Goal: Task Accomplishment & Management: Use online tool/utility

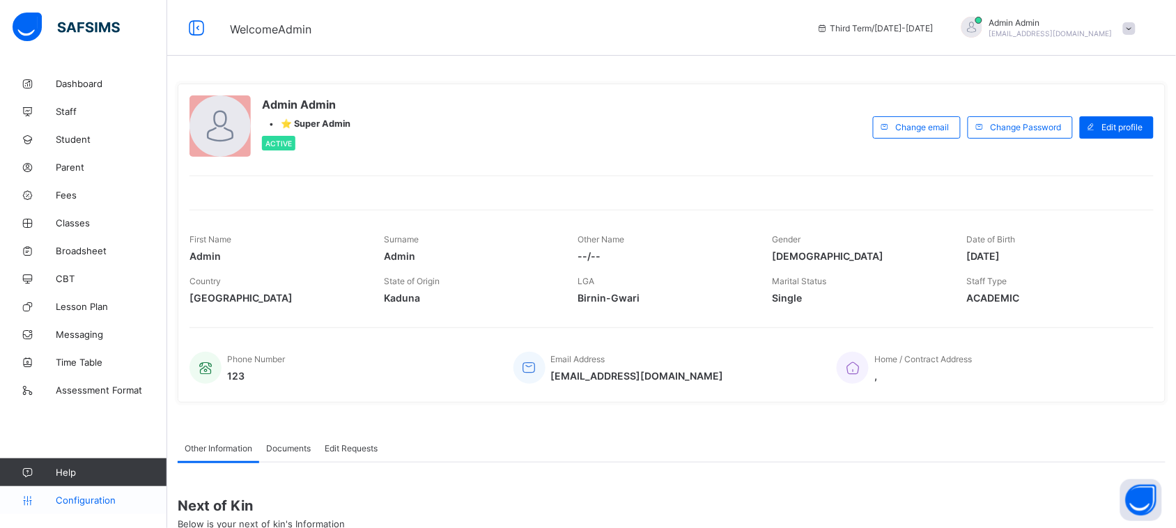
click at [87, 500] on span "Configuration" at bounding box center [111, 500] width 111 height 11
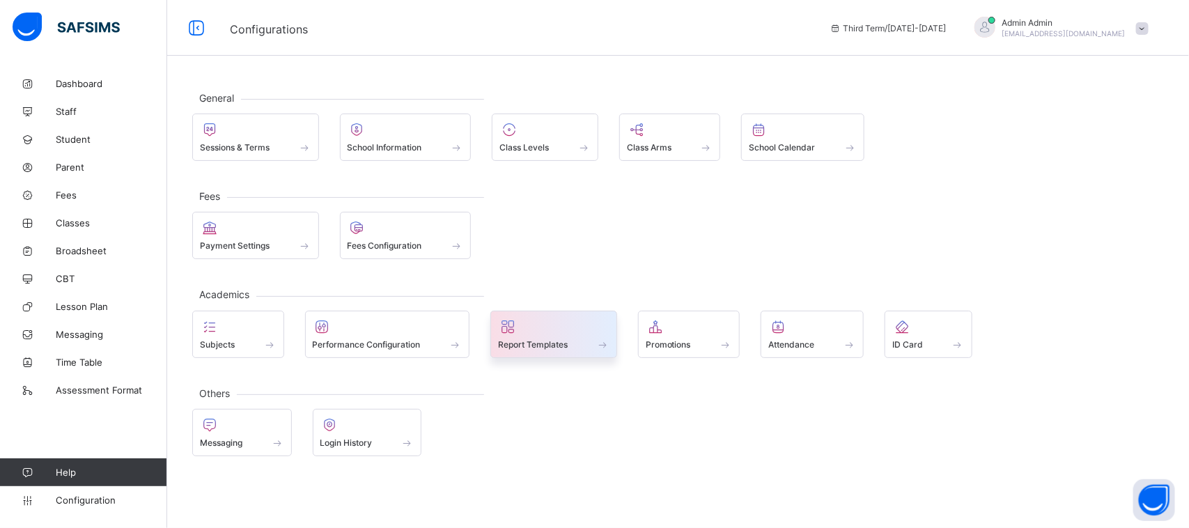
click at [562, 330] on div at bounding box center [553, 326] width 111 height 17
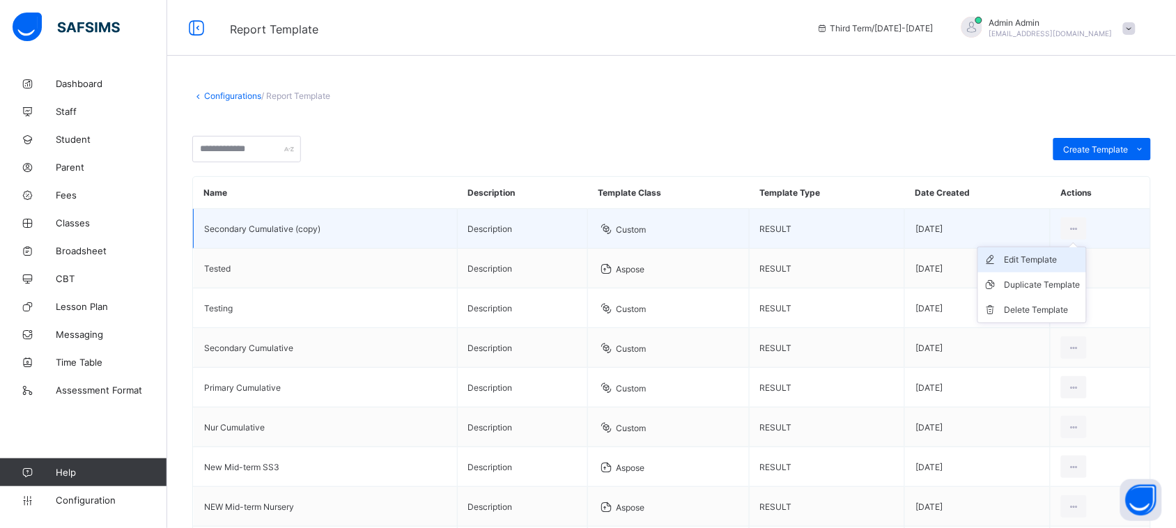
click at [1060, 256] on div "Edit Template" at bounding box center [1043, 260] width 76 height 14
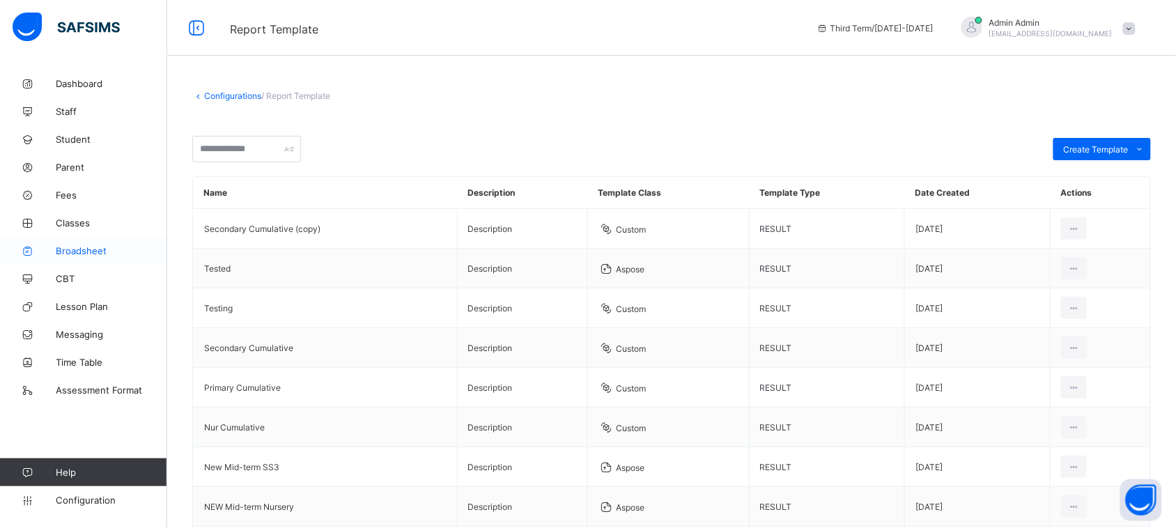
click at [79, 245] on span "Broadsheet" at bounding box center [111, 250] width 111 height 11
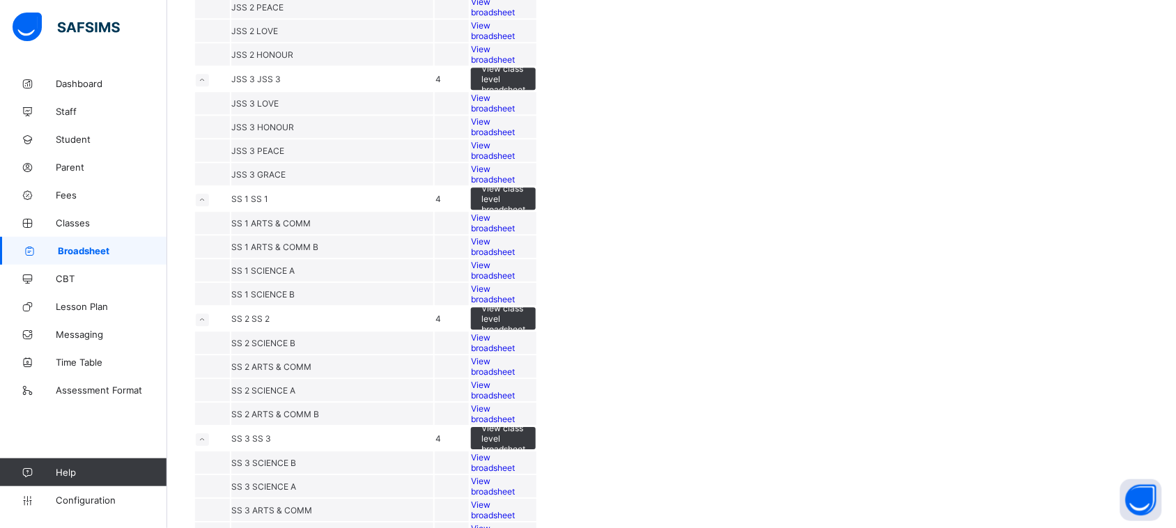
scroll to position [1021, 0]
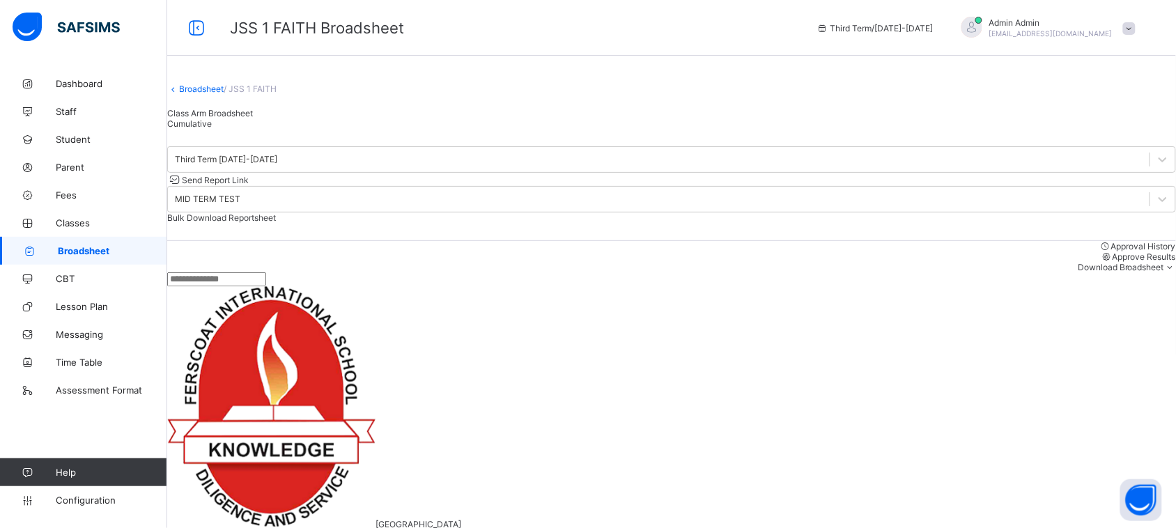
click at [327, 129] on div "Cumulative" at bounding box center [671, 123] width 1009 height 10
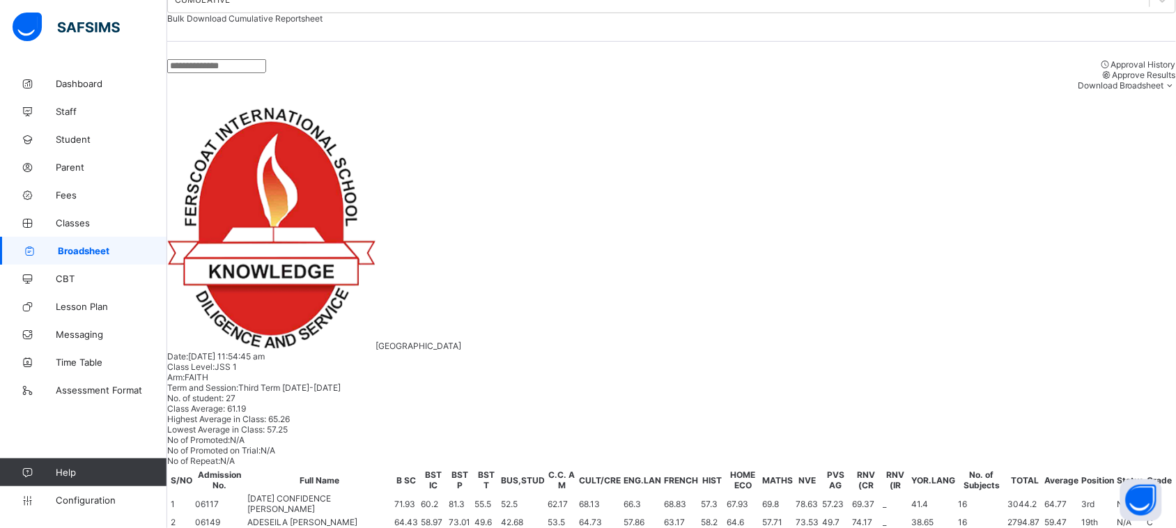
scroll to position [844, 0]
click at [266, 66] on input "text" at bounding box center [216, 66] width 99 height 14
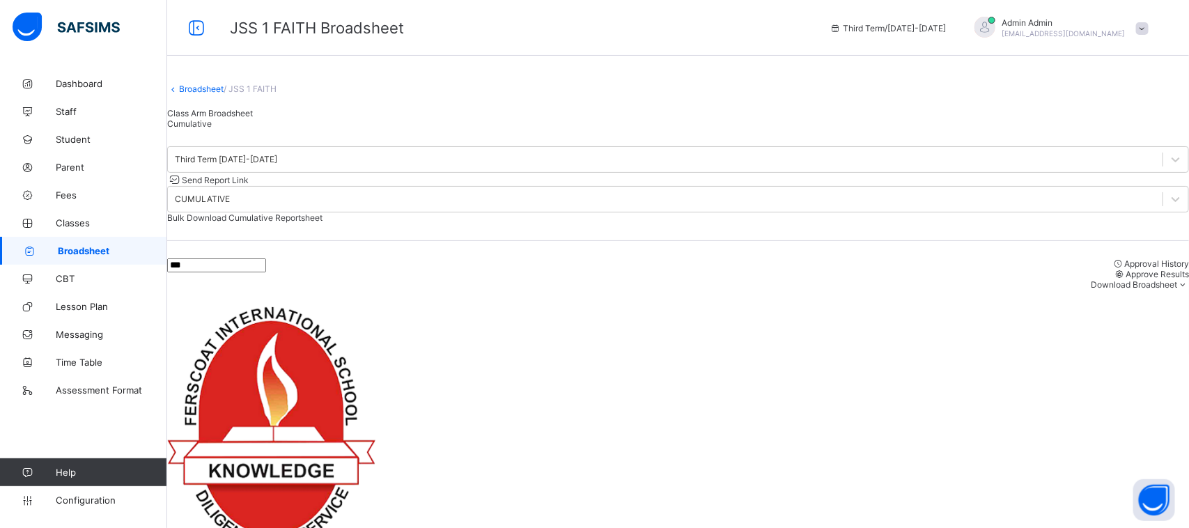
scroll to position [0, 0]
type input "***"
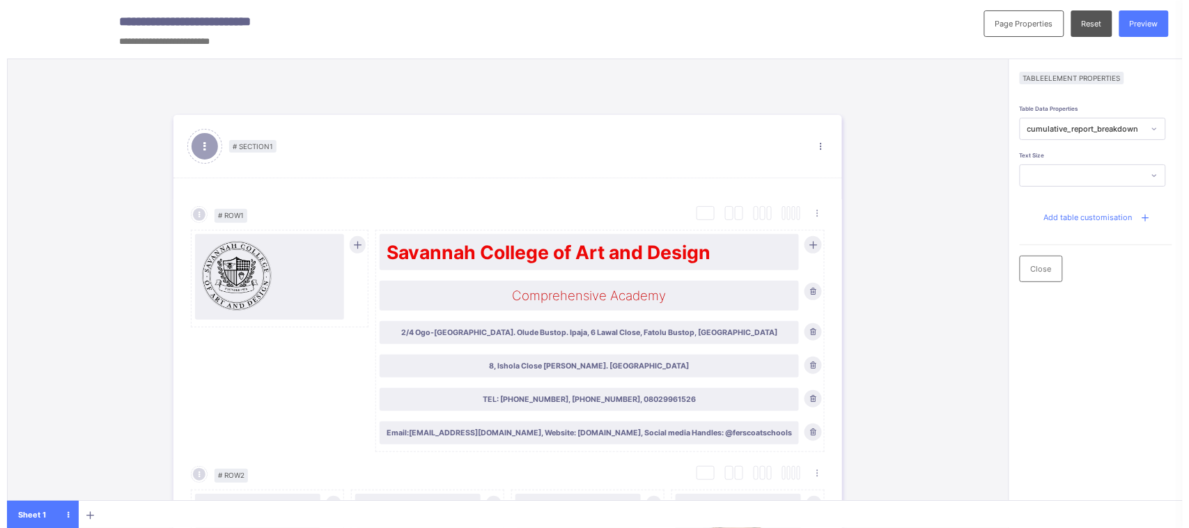
scroll to position [727, 0]
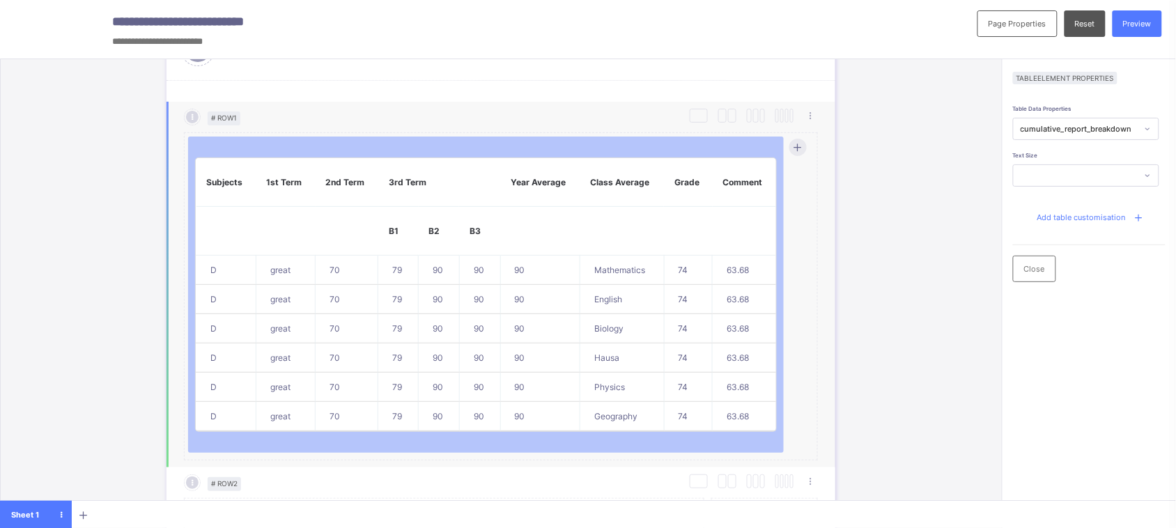
click at [447, 235] on th "B2" at bounding box center [439, 231] width 41 height 49
click at [1059, 206] on div "Add table customisation" at bounding box center [1089, 217] width 127 height 26
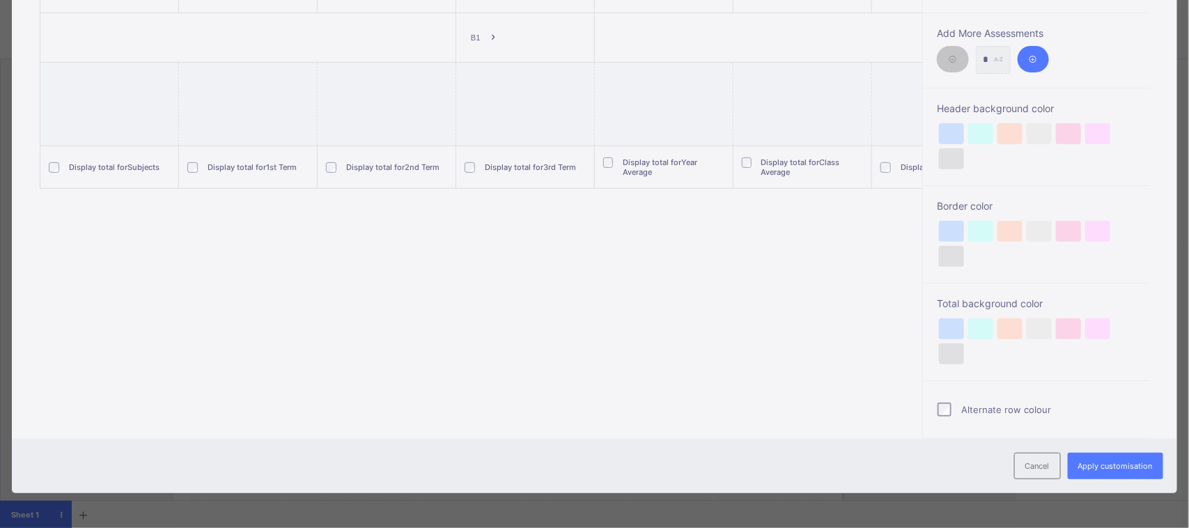
scroll to position [0, 0]
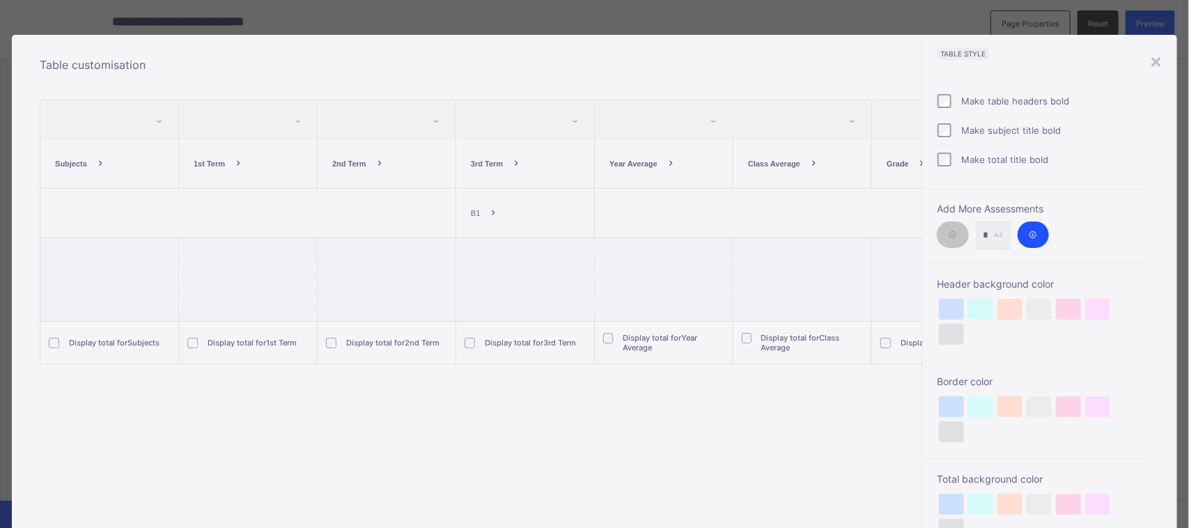
click at [1028, 235] on icon at bounding box center [1033, 235] width 10 height 10
click at [948, 237] on icon at bounding box center [953, 235] width 10 height 10
type input "*"
click at [475, 215] on span "B1" at bounding box center [475, 213] width 9 height 8
click at [488, 244] on li "Add Breakdown" at bounding box center [506, 244] width 83 height 21
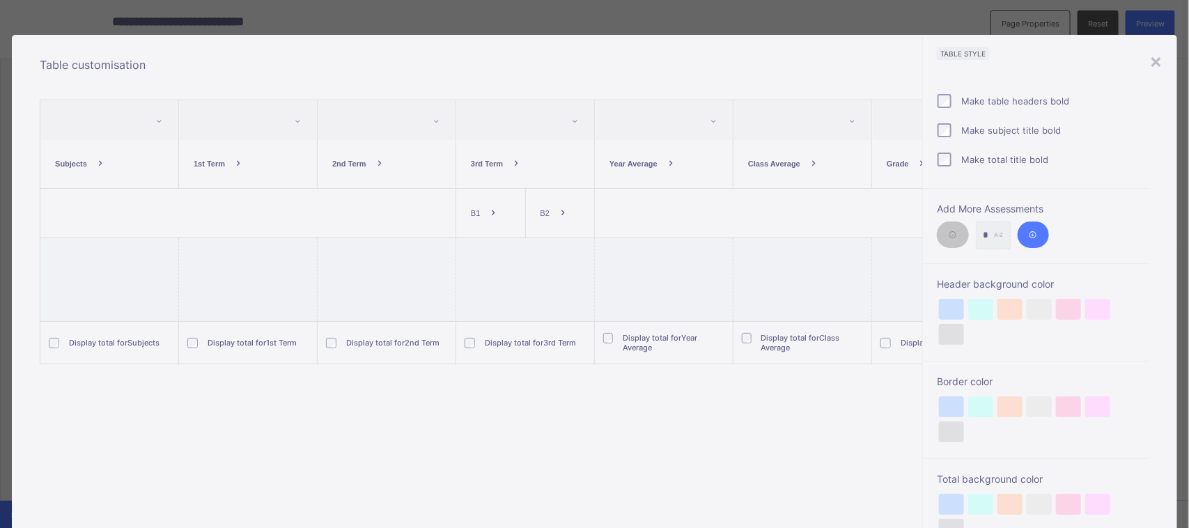
click at [483, 211] on span at bounding box center [494, 213] width 26 height 26
click at [541, 214] on span "B2" at bounding box center [545, 213] width 9 height 8
click at [548, 242] on li "Add Breakdown" at bounding box center [575, 244] width 83 height 21
click at [589, 213] on span "B3" at bounding box center [593, 213] width 9 height 8
click at [603, 244] on li "Add Breakdown" at bounding box center [623, 244] width 83 height 21
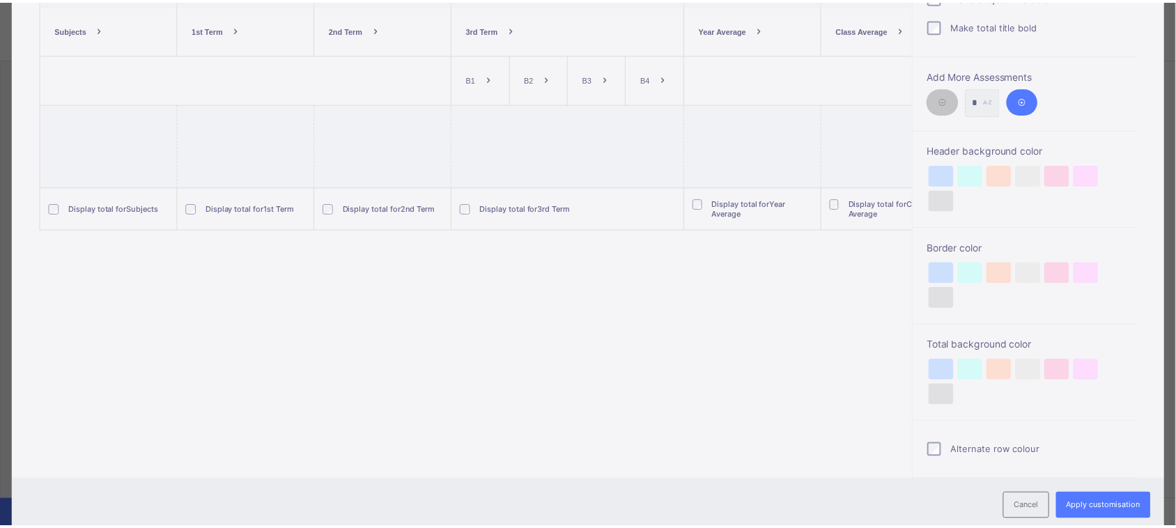
scroll to position [176, 0]
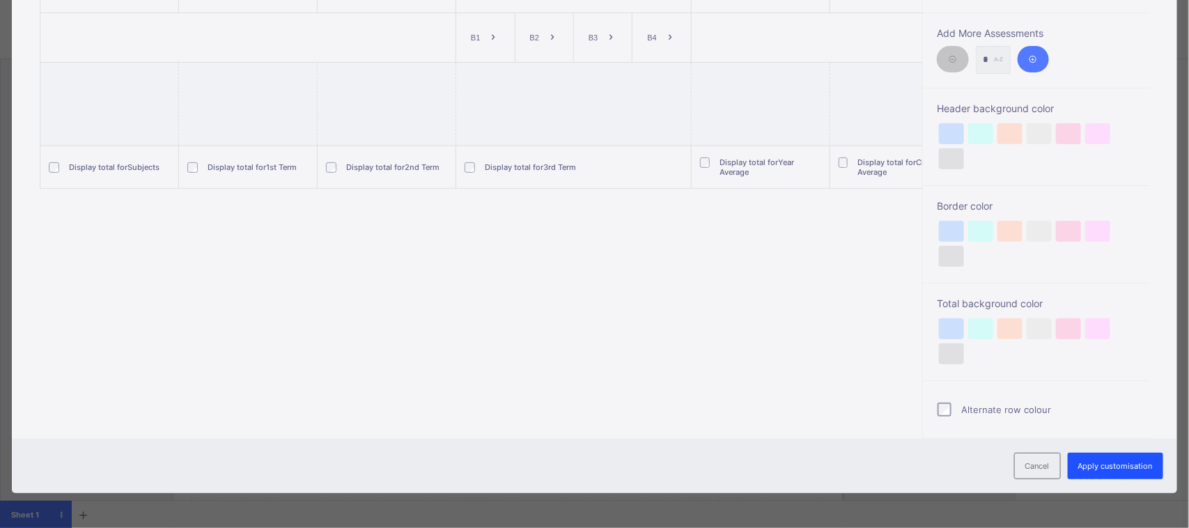
click at [1106, 467] on span "Apply customisation" at bounding box center [1115, 466] width 75 height 10
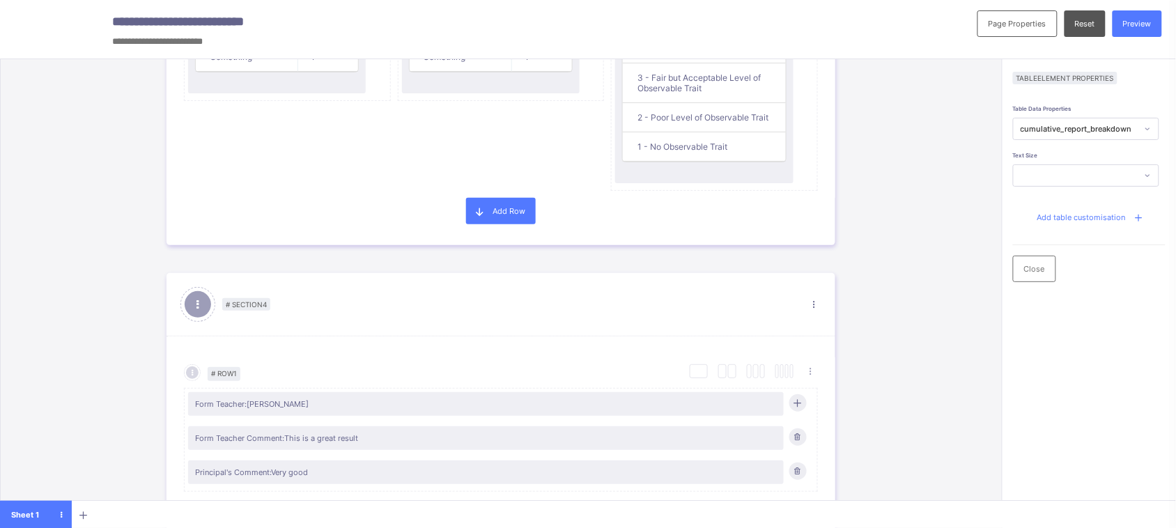
scroll to position [1562, 0]
click at [1152, 22] on span "Preview" at bounding box center [1137, 24] width 29 height 10
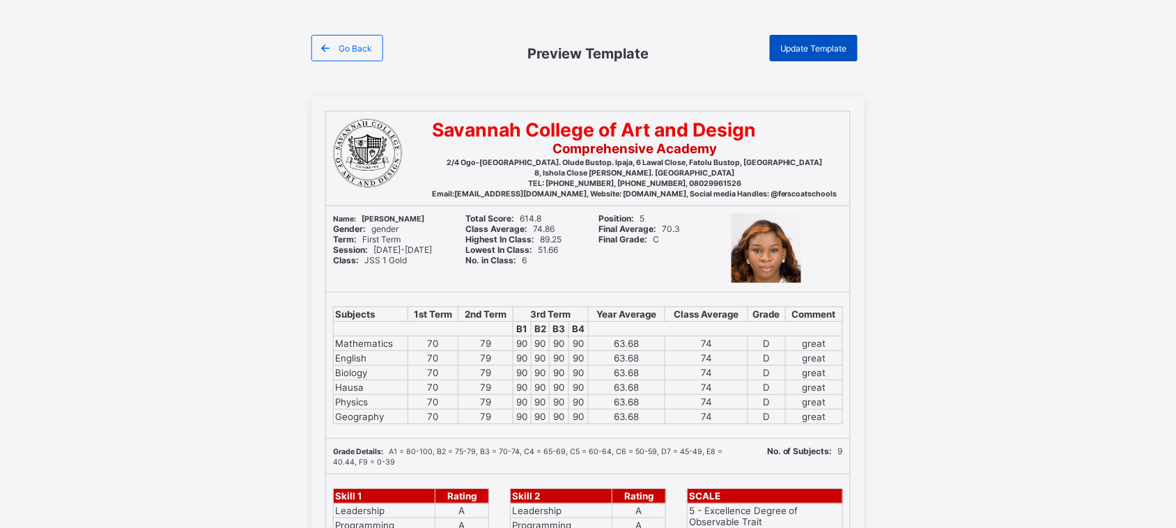
click at [829, 47] on span "Update Template" at bounding box center [813, 48] width 67 height 10
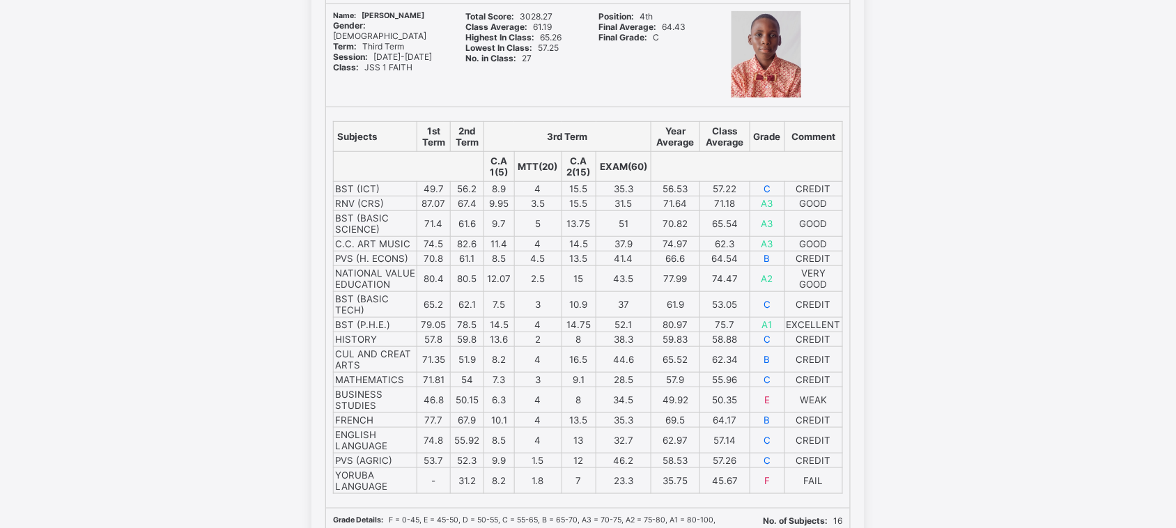
scroll to position [199, 0]
